Goal: Navigation & Orientation: Find specific page/section

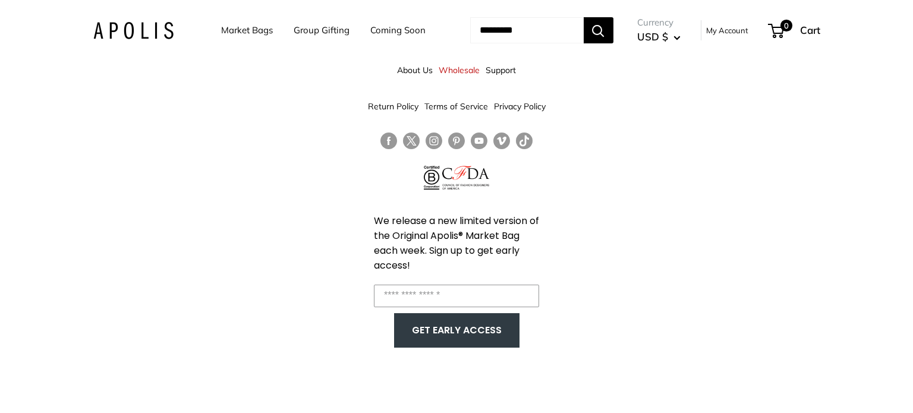
click at [250, 33] on link "Market Bags" at bounding box center [247, 30] width 52 height 17
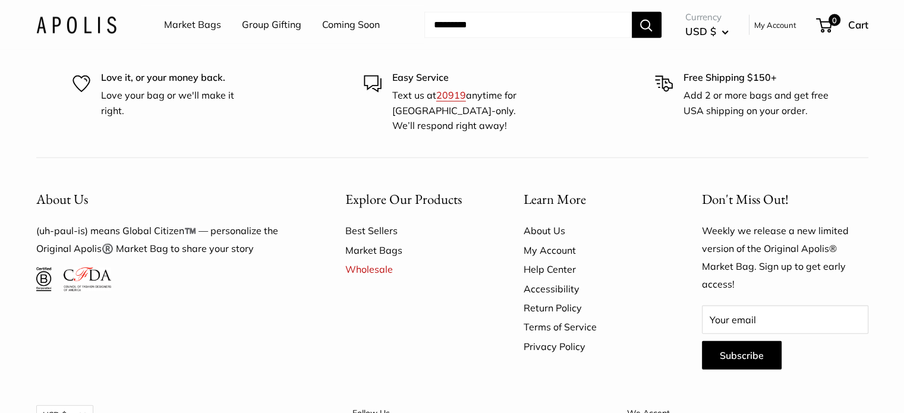
scroll to position [3231, 0]
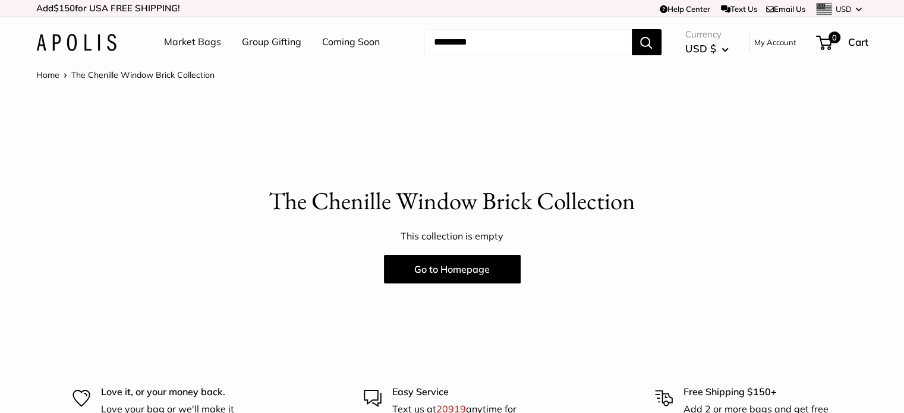
click at [342, 46] on link "Coming Soon" at bounding box center [351, 42] width 58 height 18
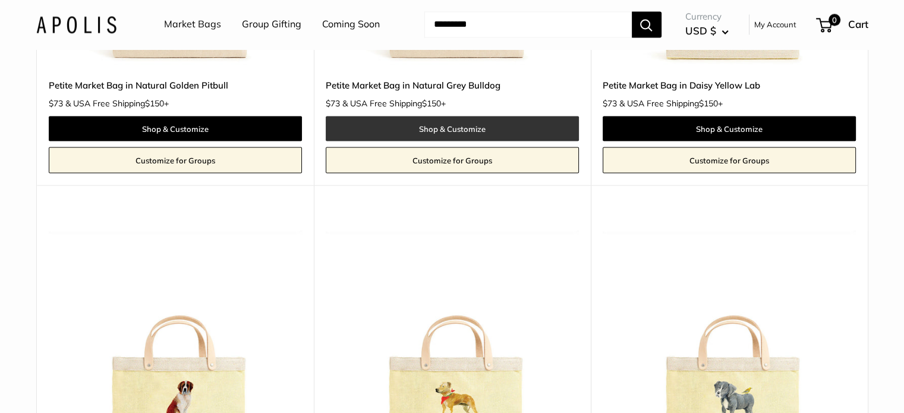
scroll to position [2189, 0]
